Goal: Task Accomplishment & Management: Complete application form

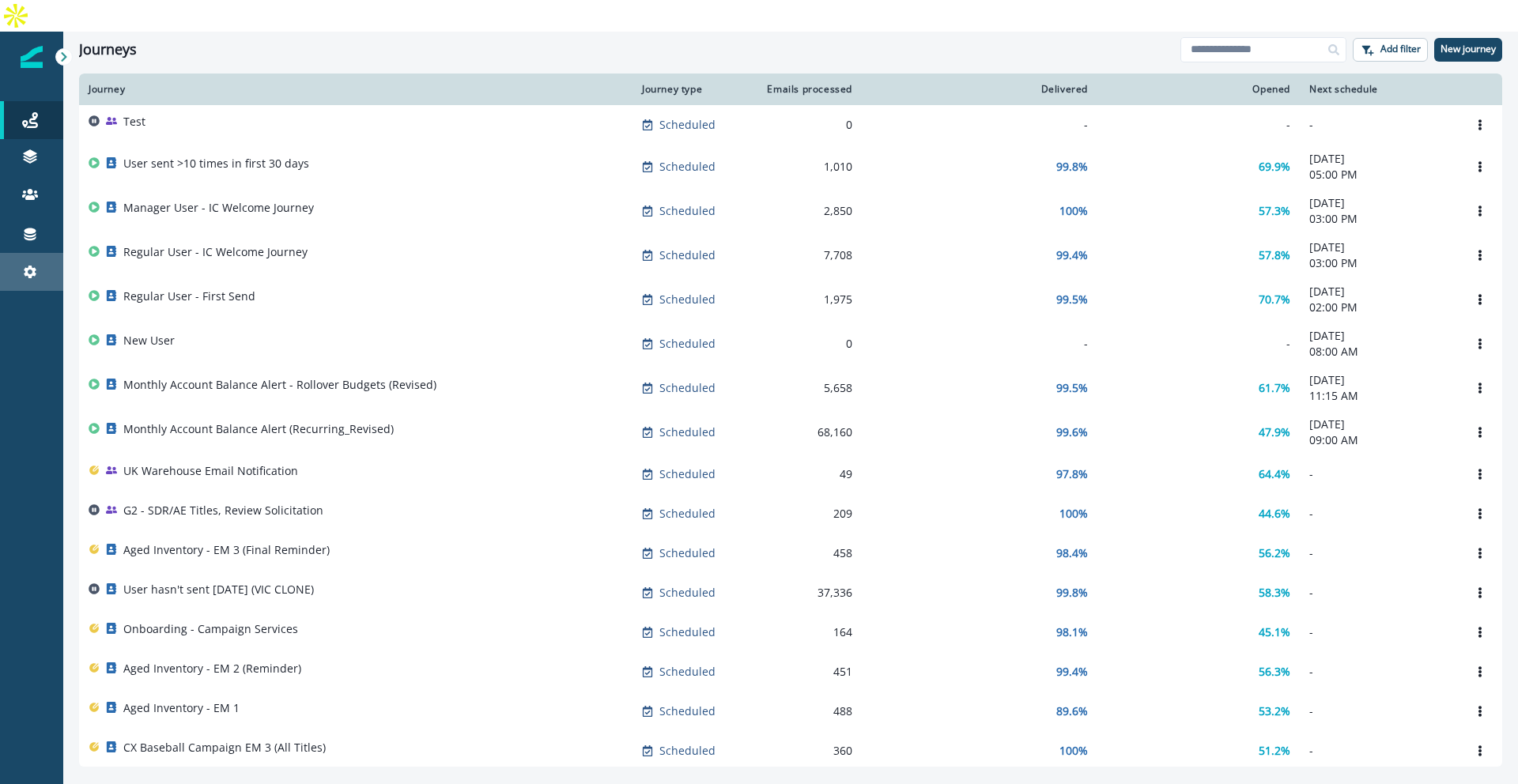
click at [42, 259] on link "Settings" at bounding box center [31, 272] width 63 height 38
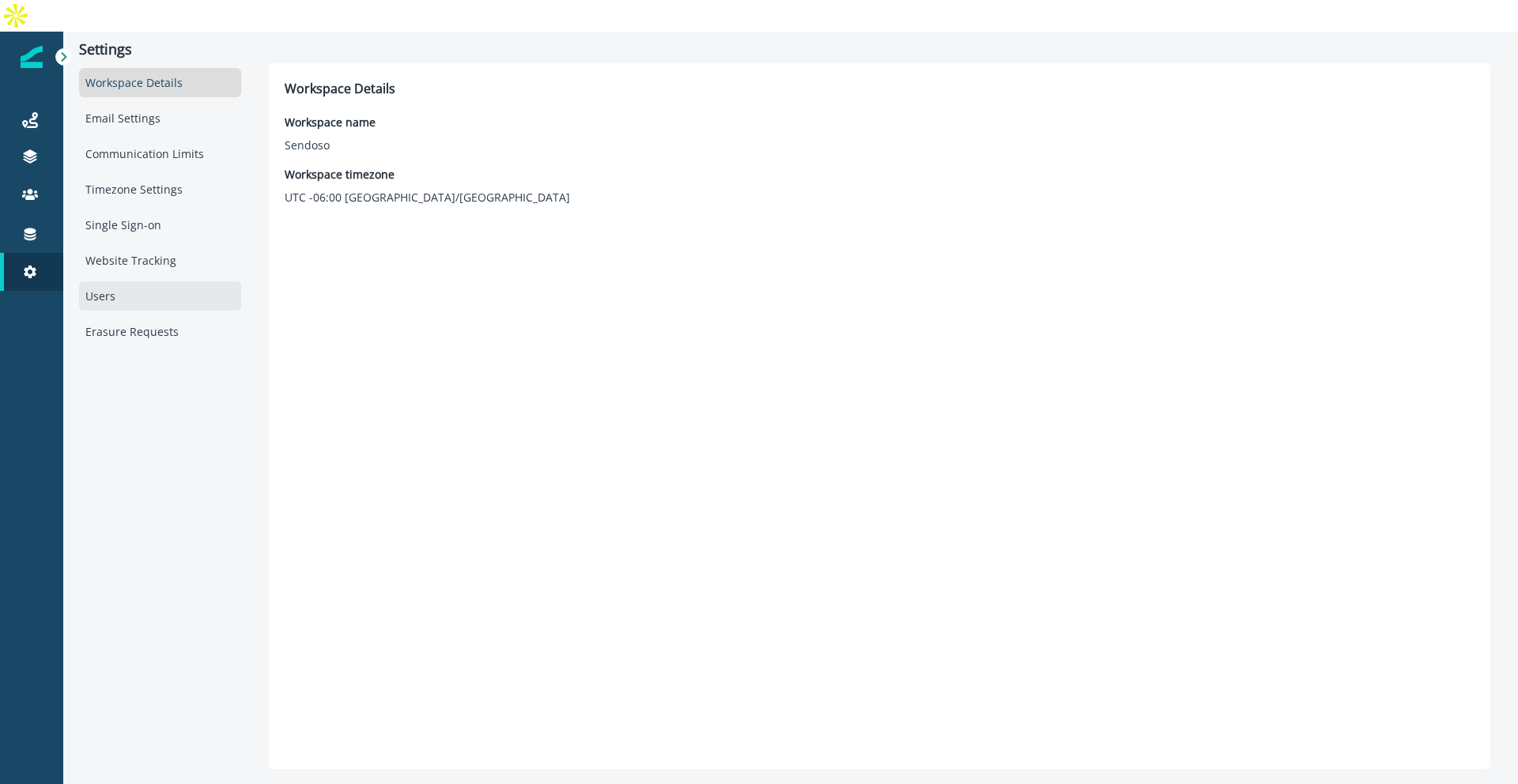
click at [138, 281] on div "Users" at bounding box center [160, 295] width 162 height 29
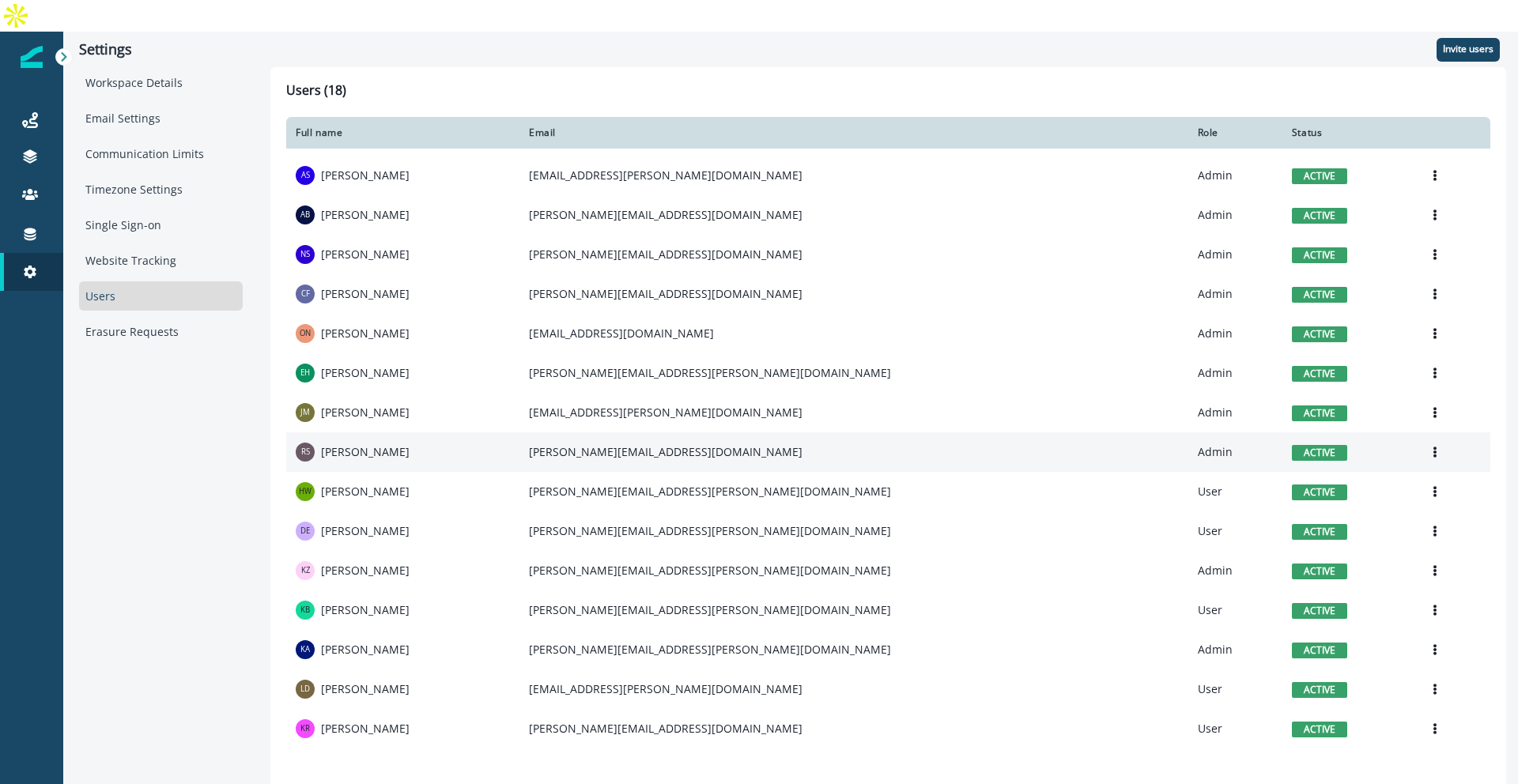
scroll to position [110, 0]
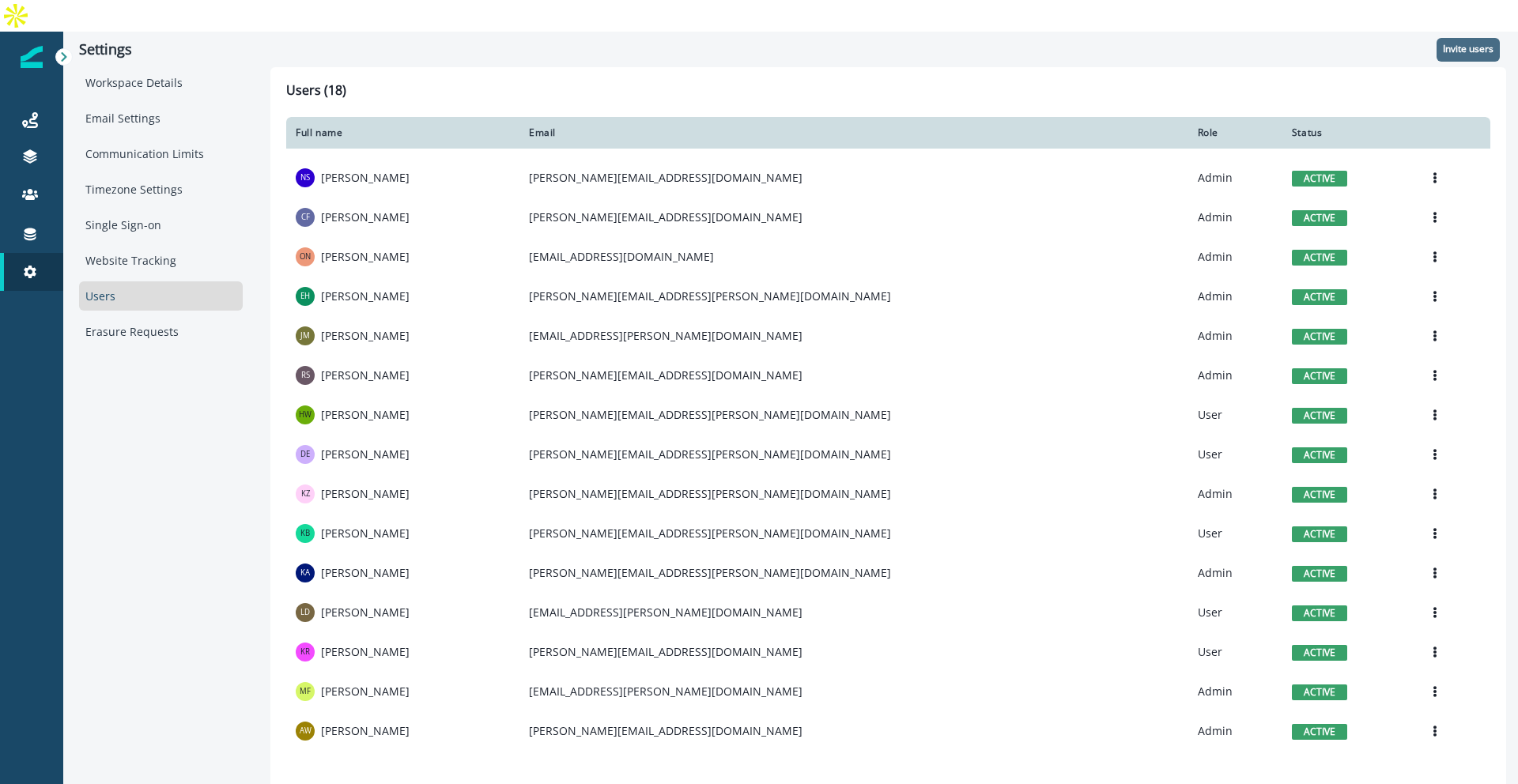
click at [1459, 38] on button "Invite users" at bounding box center [1469, 49] width 63 height 24
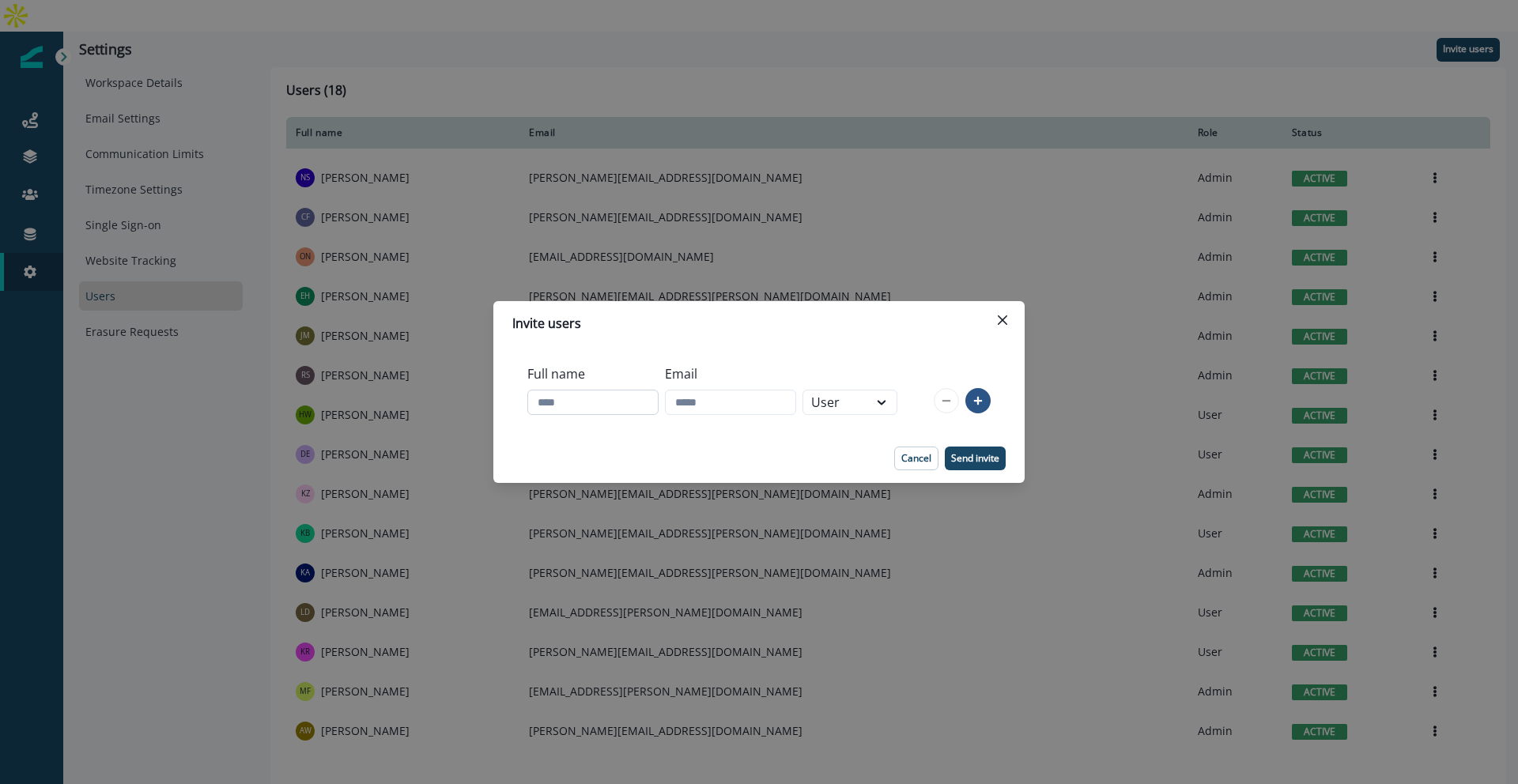
click at [595, 412] on input "Full name" at bounding box center [593, 402] width 131 height 26
click at [716, 400] on input "Email" at bounding box center [731, 402] width 131 height 26
paste input "**********"
type input "**********"
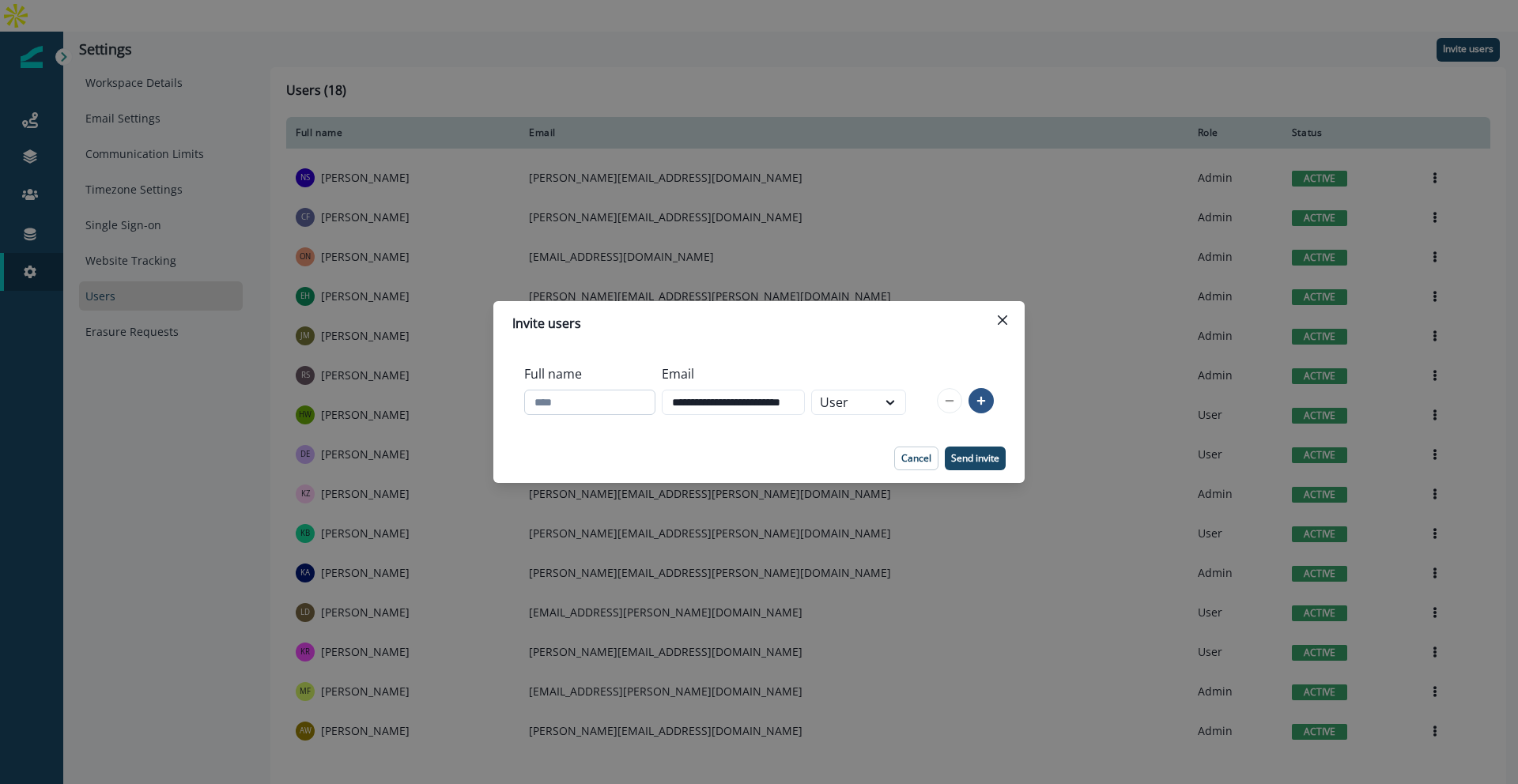
scroll to position [0, 0]
click at [594, 407] on input "Full name" at bounding box center [590, 402] width 131 height 26
type input "**********"
click at [869, 406] on div "User" at bounding box center [844, 402] width 49 height 19
drag, startPoint x: 867, startPoint y: 433, endPoint x: 910, endPoint y: 444, distance: 44.4
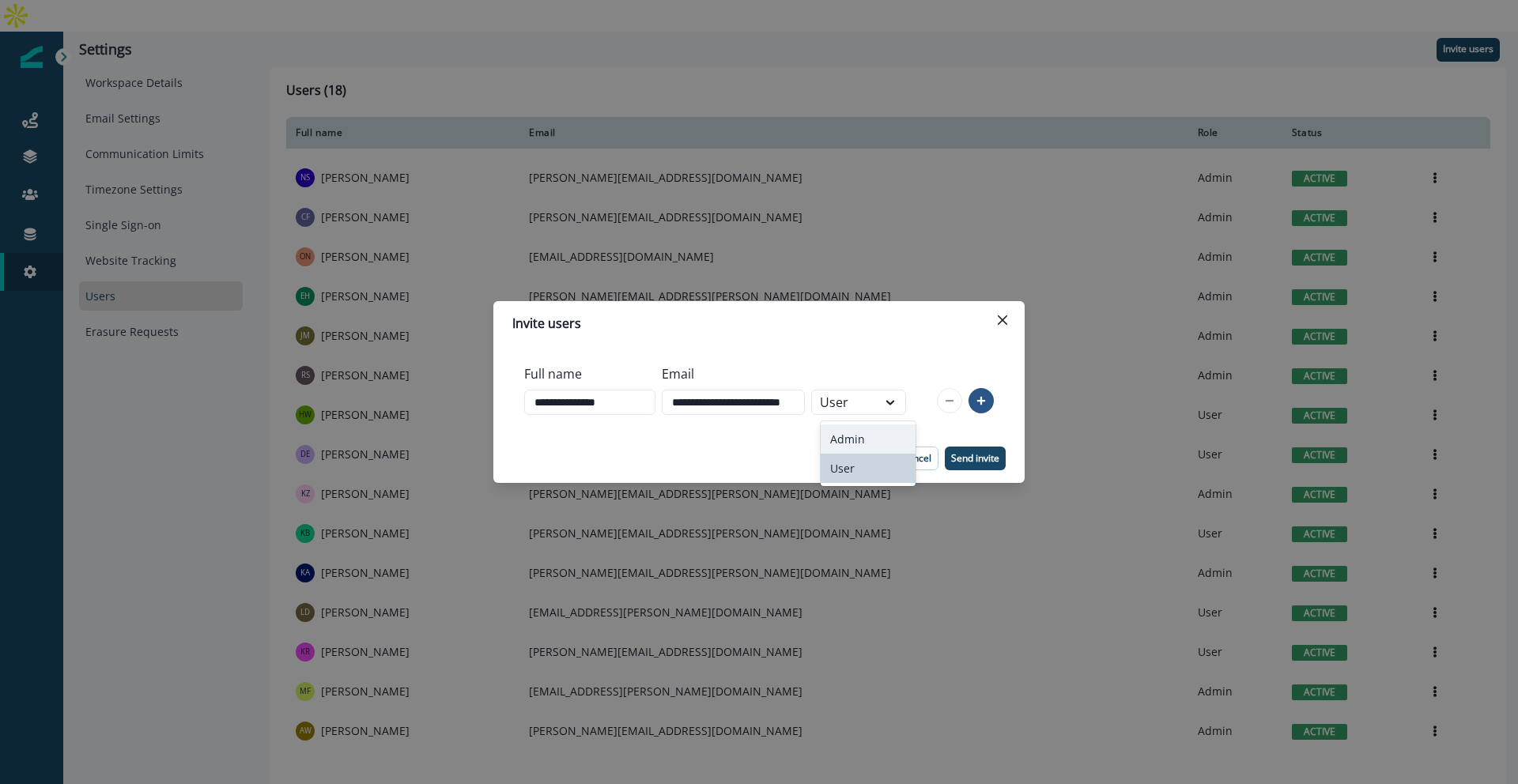
click at [867, 433] on div "Admin" at bounding box center [868, 439] width 95 height 29
click at [959, 458] on p "Send invite" at bounding box center [975, 458] width 49 height 11
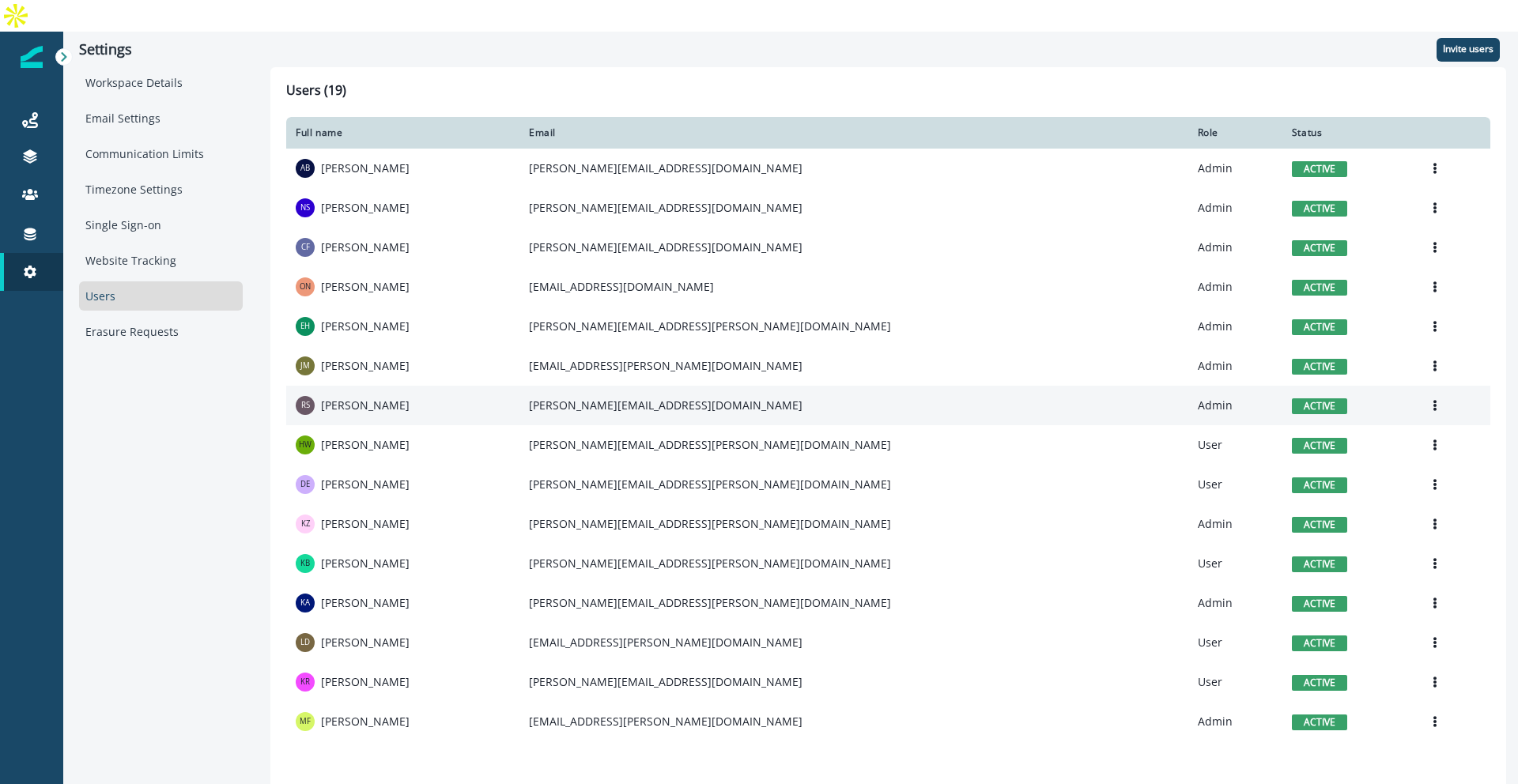
scroll to position [149, 0]
